Goal: Task Accomplishment & Management: Manage account settings

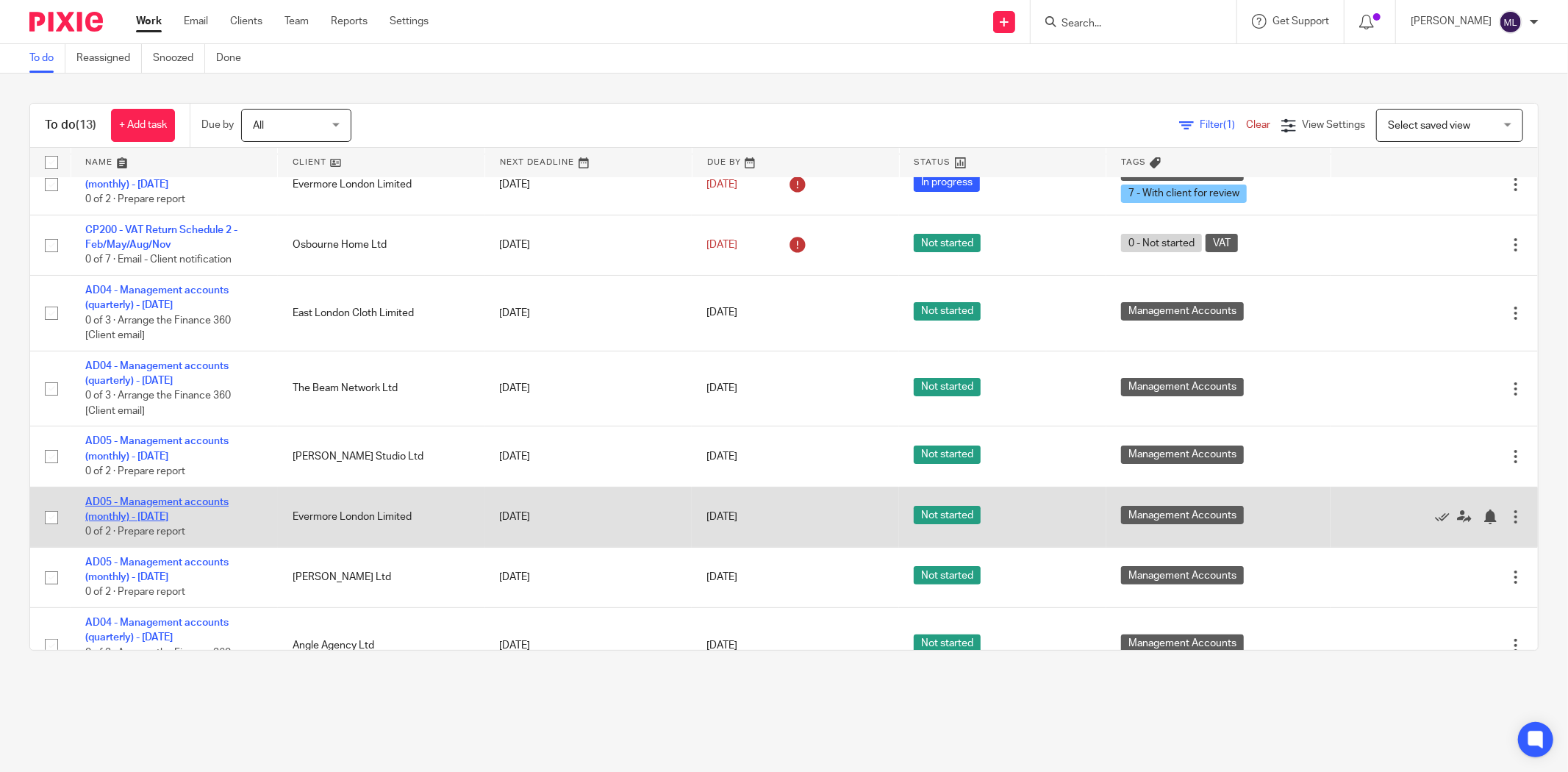
scroll to position [163, 0]
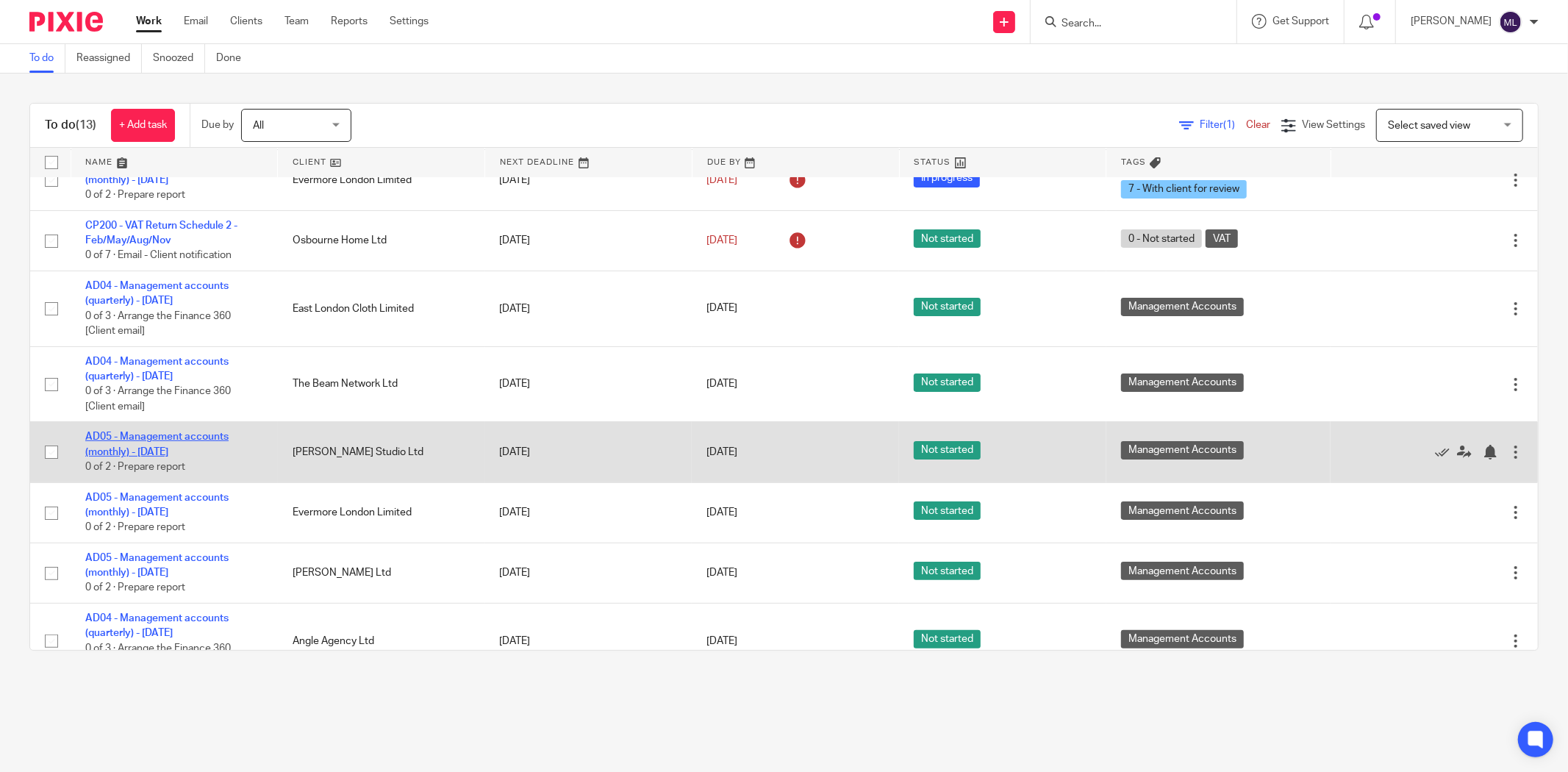
click at [134, 452] on link "AD05 - Management accounts (monthly) - [DATE]" at bounding box center [157, 444] width 143 height 25
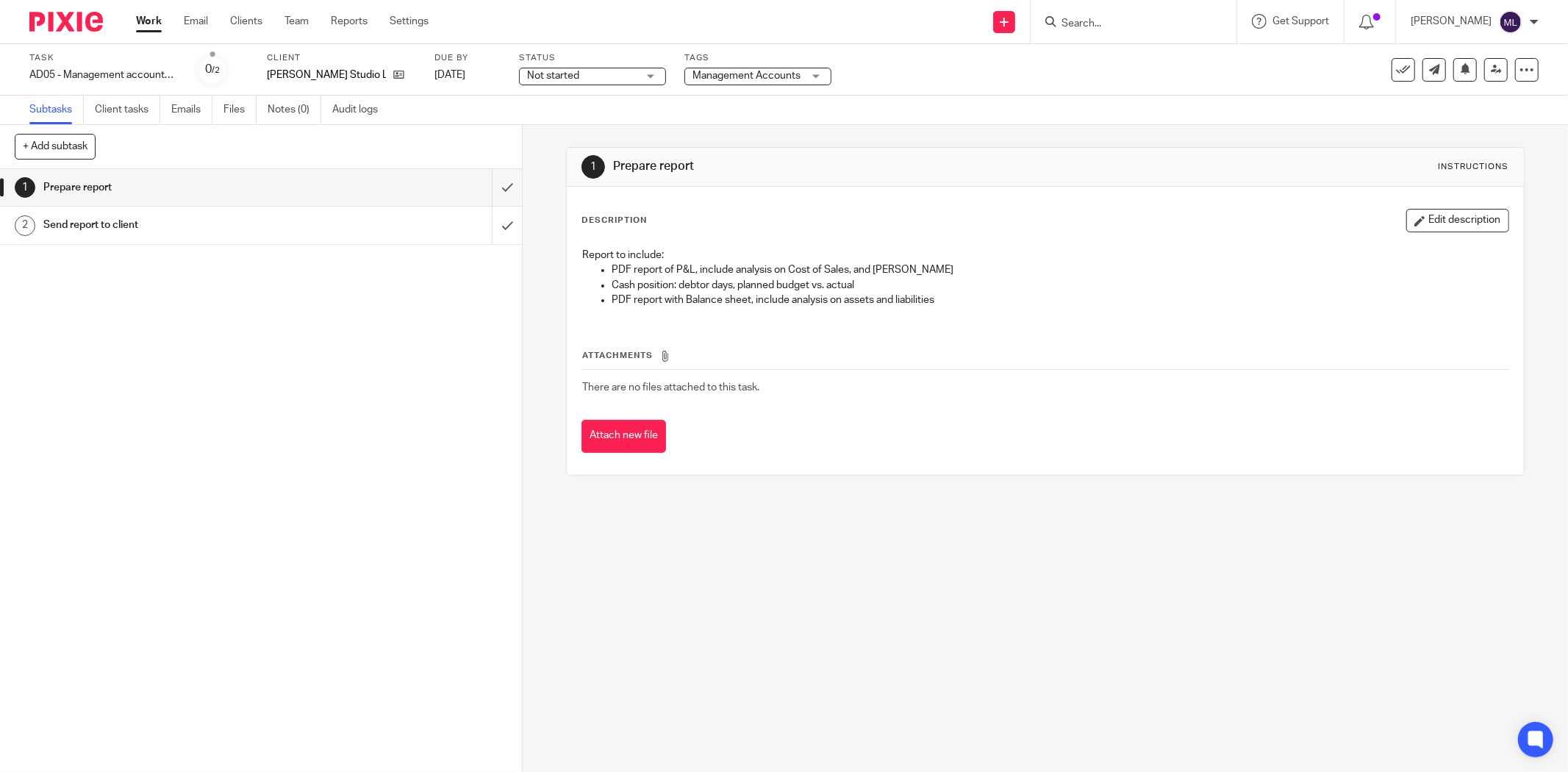
click at [632, 79] on span "Not started" at bounding box center [582, 76] width 110 height 15
click at [596, 126] on li "In progress" at bounding box center [590, 130] width 146 height 30
click at [694, 76] on span "Management Accounts" at bounding box center [746, 76] width 108 height 10
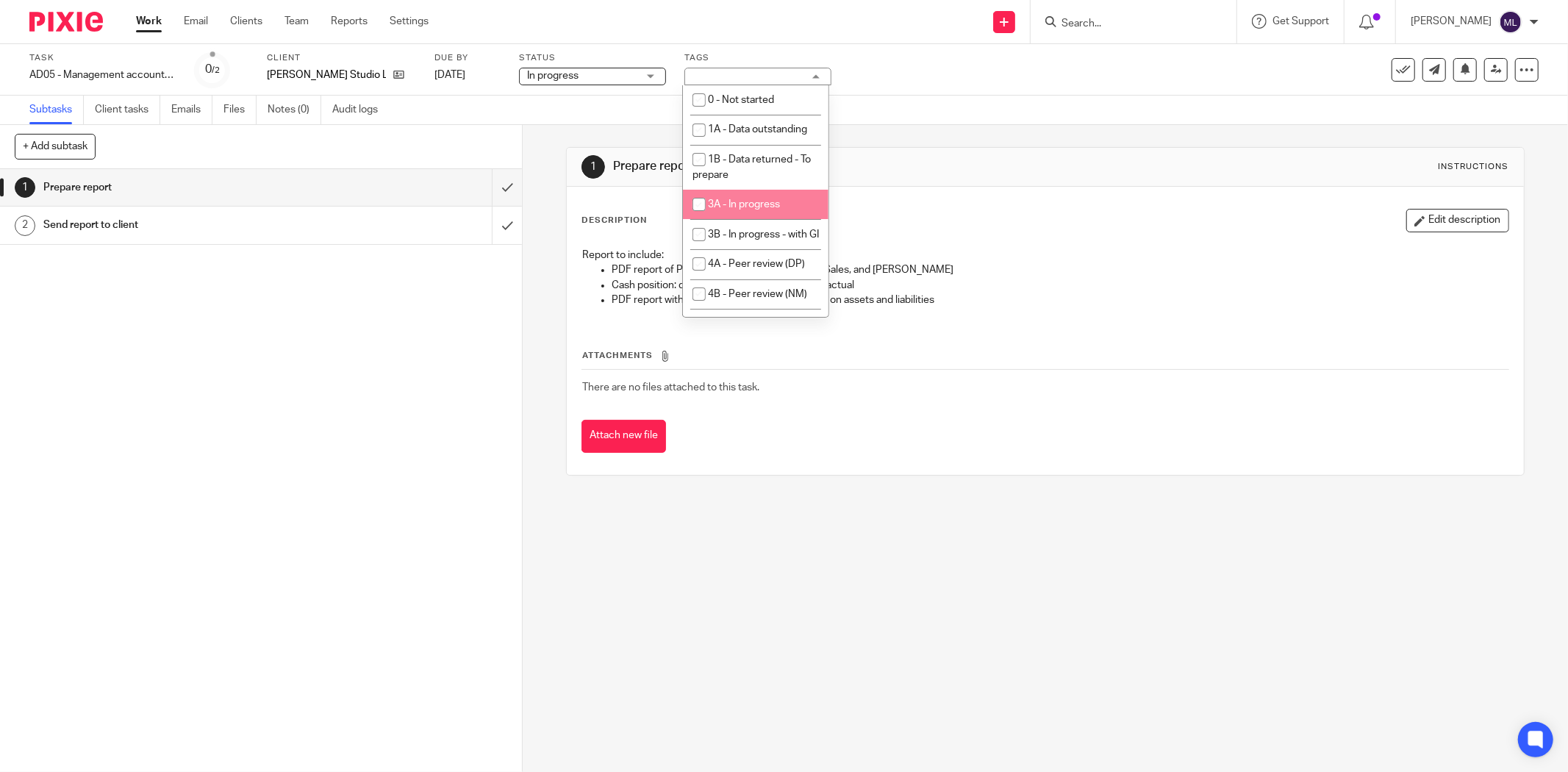
scroll to position [81, 0]
click at [737, 187] on span "4A - Peer review (DP)" at bounding box center [757, 182] width 97 height 10
checkbox input "true"
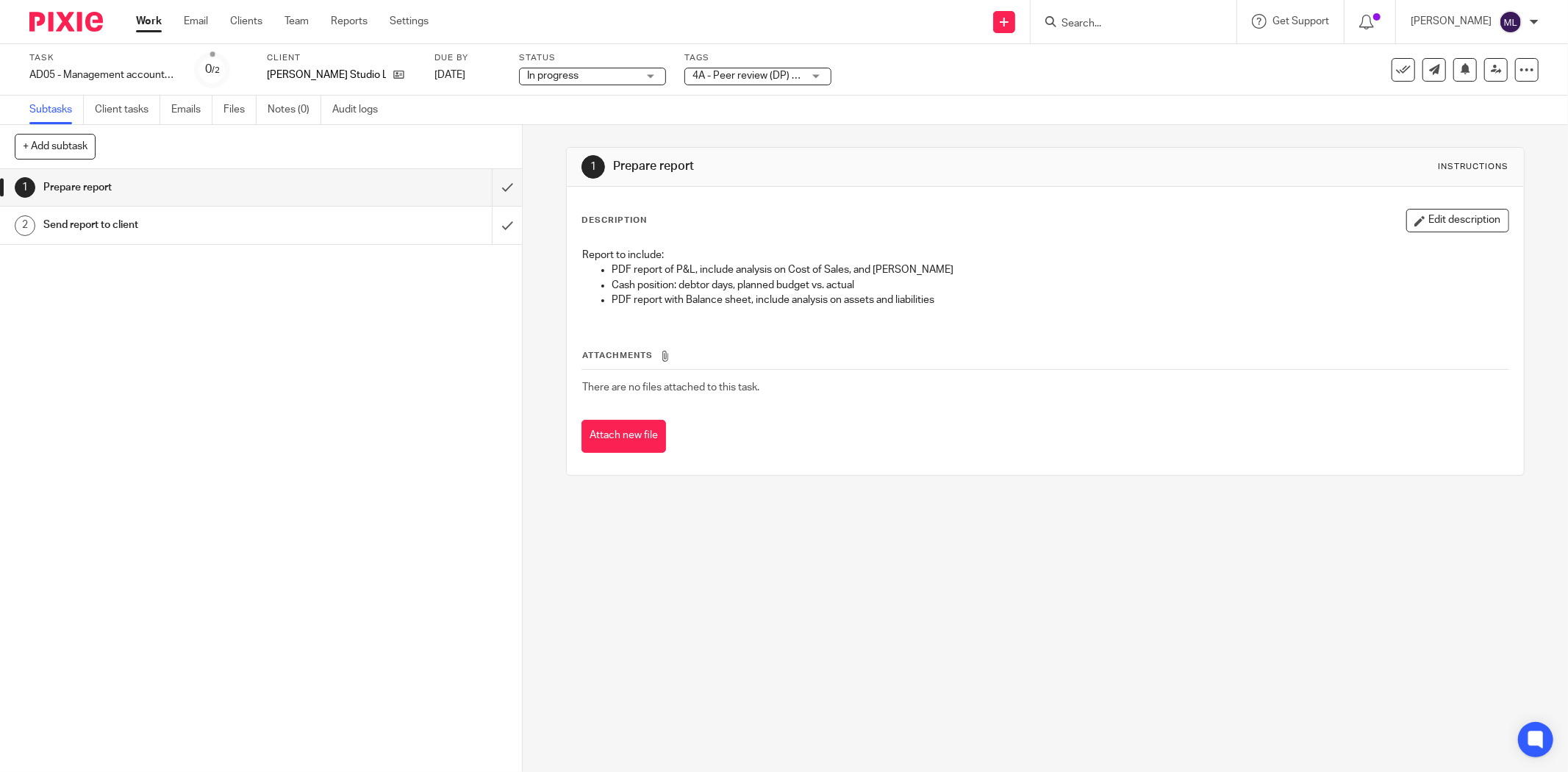
click at [928, 158] on div "1 Prepare report Instructions" at bounding box center [1045, 167] width 928 height 24
